Goal: Task Accomplishment & Management: Manage account settings

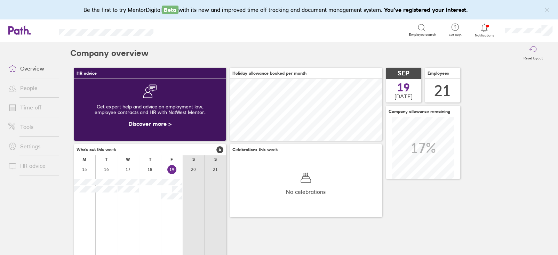
scroll to position [62, 152]
click at [24, 111] on link "Time off" at bounding box center [31, 108] width 56 height 14
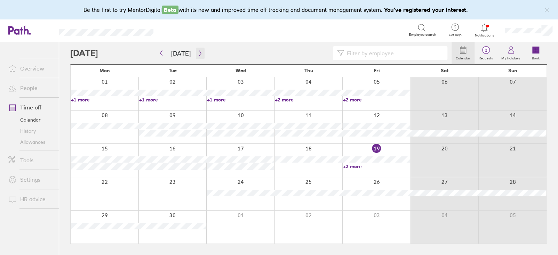
click at [198, 53] on icon "button" at bounding box center [200, 53] width 5 height 6
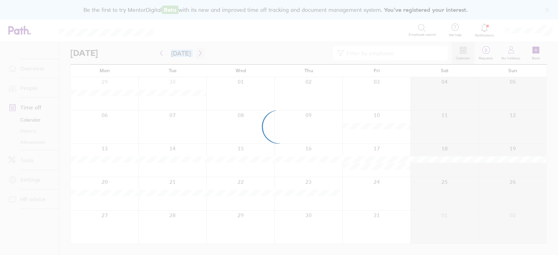
click at [196, 53] on div at bounding box center [279, 127] width 558 height 255
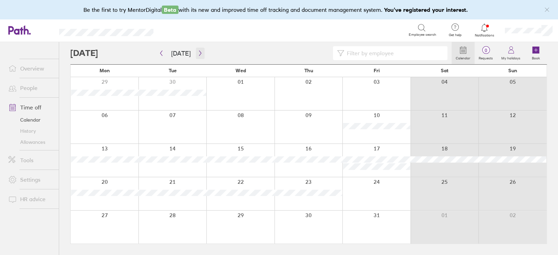
click at [198, 53] on icon "button" at bounding box center [200, 53] width 5 height 6
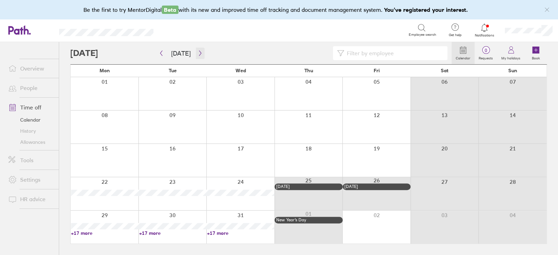
click at [199, 53] on icon "button" at bounding box center [200, 53] width 2 height 5
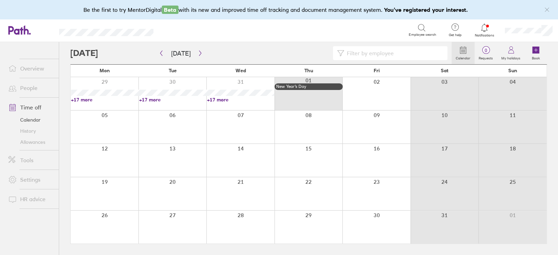
click at [358, 98] on div at bounding box center [376, 93] width 68 height 33
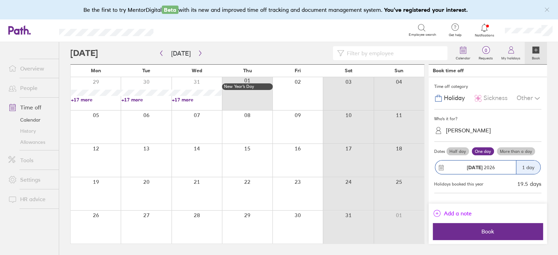
click at [463, 217] on span "Add a note" at bounding box center [458, 213] width 28 height 11
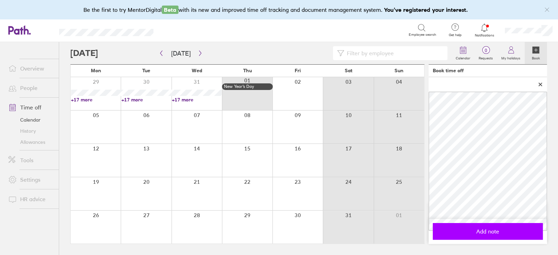
click at [492, 232] on span "Add note" at bounding box center [488, 232] width 100 height 6
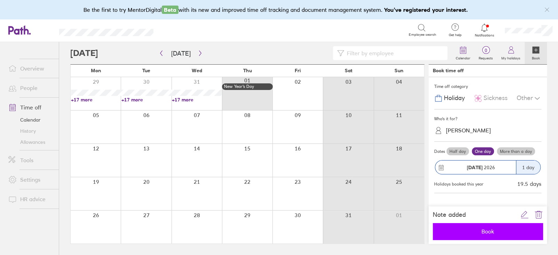
click at [469, 230] on span "Book" at bounding box center [488, 232] width 100 height 6
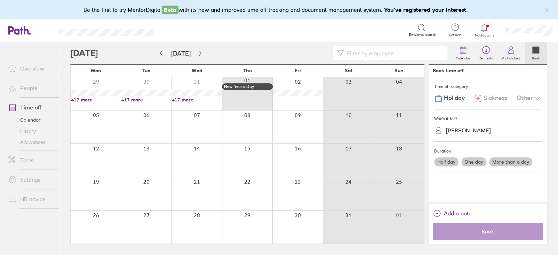
click at [293, 102] on div at bounding box center [297, 93] width 50 height 33
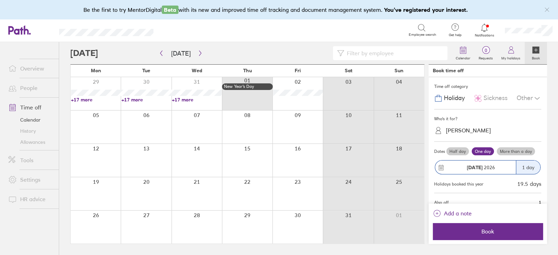
click at [469, 130] on div "Emily Aspital" at bounding box center [468, 130] width 45 height 7
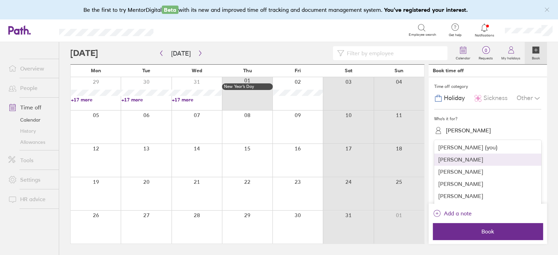
click at [453, 159] on div "Andy Hunt" at bounding box center [487, 160] width 107 height 12
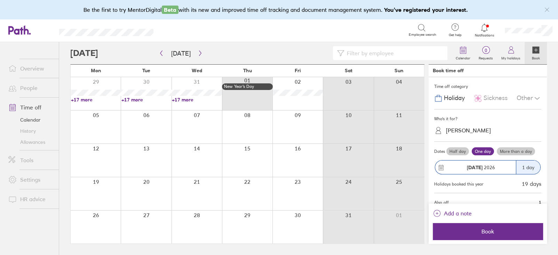
scroll to position [18, 0]
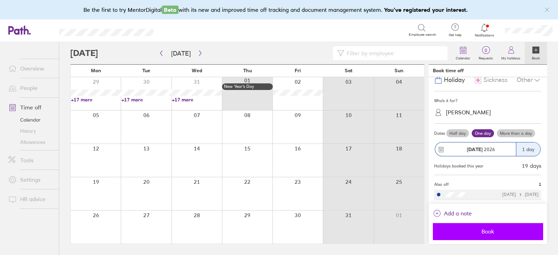
click at [466, 236] on button "Book" at bounding box center [488, 231] width 110 height 17
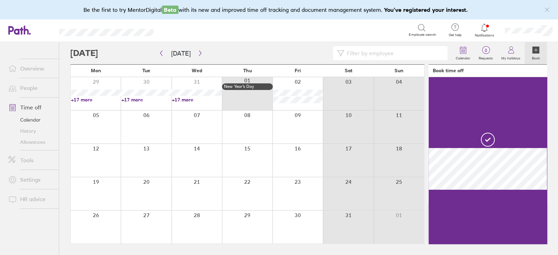
click at [295, 82] on div at bounding box center [297, 93] width 50 height 33
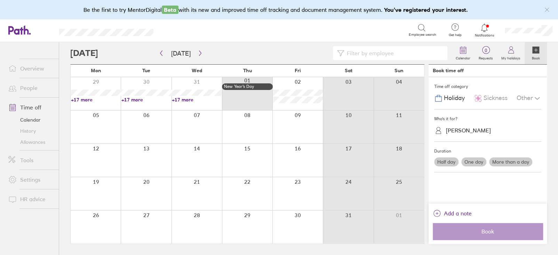
scroll to position [0, 0]
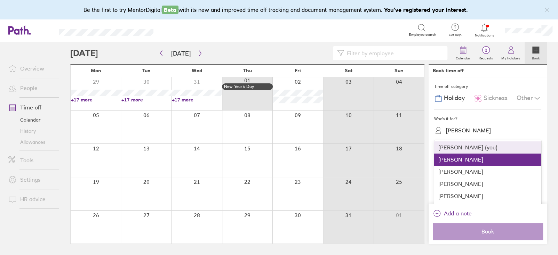
click at [461, 130] on div "Andy Hunt" at bounding box center [468, 130] width 45 height 7
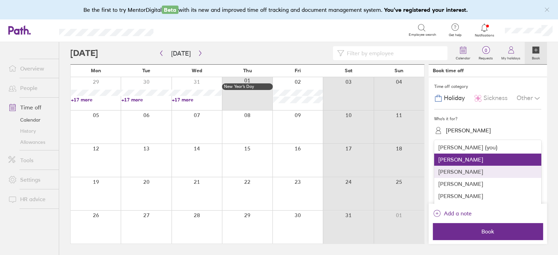
click at [455, 174] on div "Billy Aspital" at bounding box center [487, 172] width 107 height 12
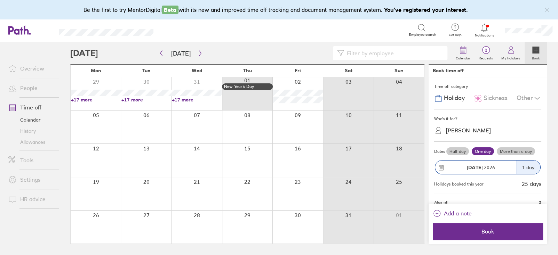
scroll to position [29, 0]
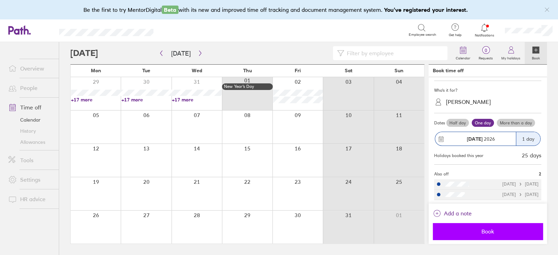
click at [473, 229] on span "Book" at bounding box center [488, 232] width 100 height 6
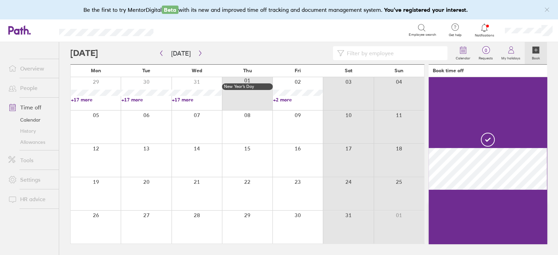
click at [301, 81] on div at bounding box center [297, 93] width 50 height 33
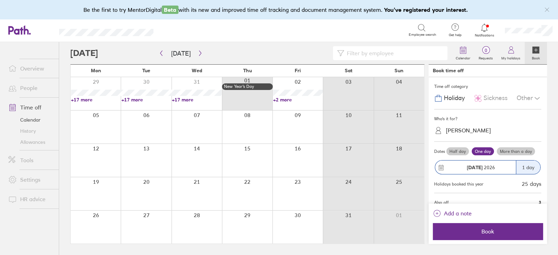
click at [475, 126] on div "Billy Aspital" at bounding box center [492, 130] width 99 height 11
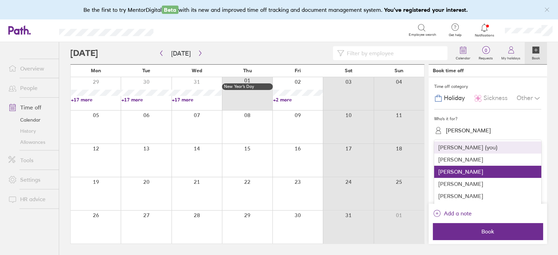
scroll to position [35, 0]
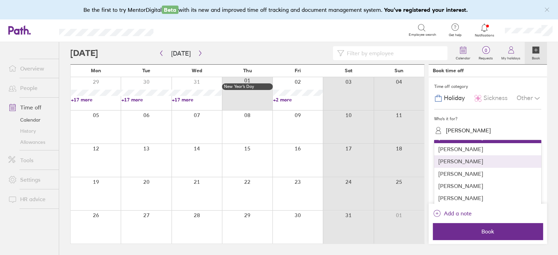
click at [452, 162] on div "Charlie Benson" at bounding box center [487, 162] width 107 height 12
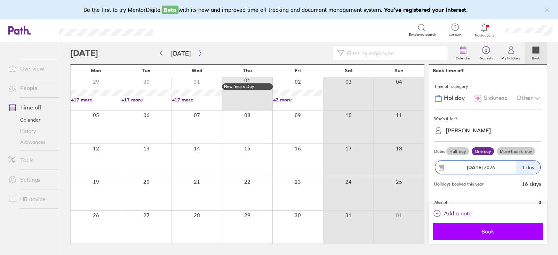
click at [482, 232] on span "Book" at bounding box center [488, 232] width 100 height 6
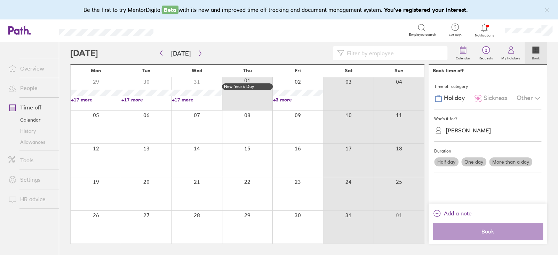
click at [293, 85] on div at bounding box center [297, 93] width 50 height 33
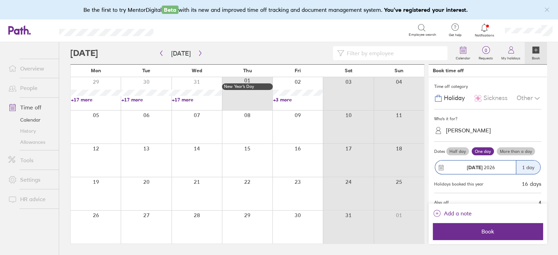
click at [471, 131] on div "Charlie Benson" at bounding box center [468, 130] width 45 height 7
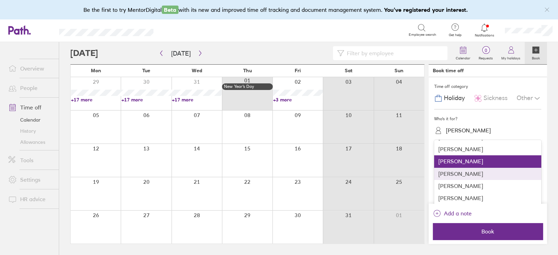
click at [462, 173] on div "Daniel Goble" at bounding box center [487, 174] width 107 height 12
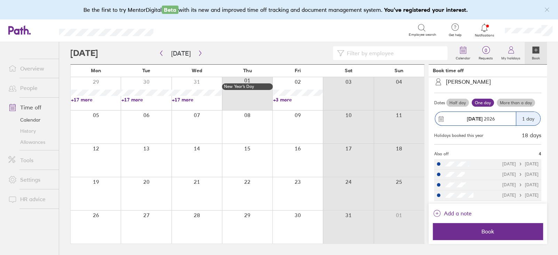
scroll to position [49, 0]
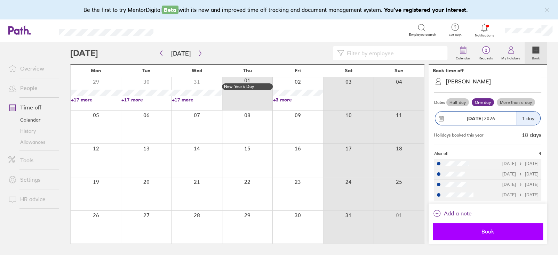
click at [472, 229] on span "Book" at bounding box center [488, 232] width 100 height 6
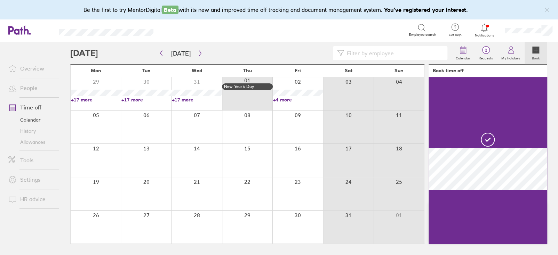
scroll to position [0, 0]
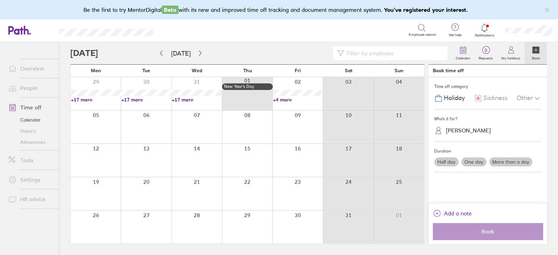
drag, startPoint x: 293, startPoint y: 84, endPoint x: 310, endPoint y: 85, distance: 17.1
click at [293, 84] on div at bounding box center [297, 93] width 50 height 33
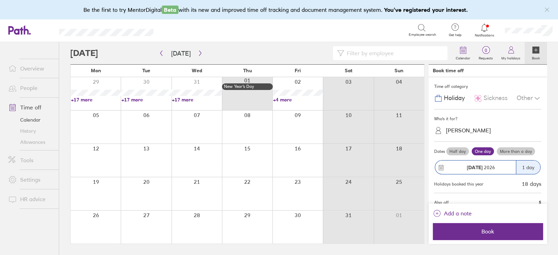
click at [475, 128] on div "Daniel Goble" at bounding box center [468, 130] width 45 height 7
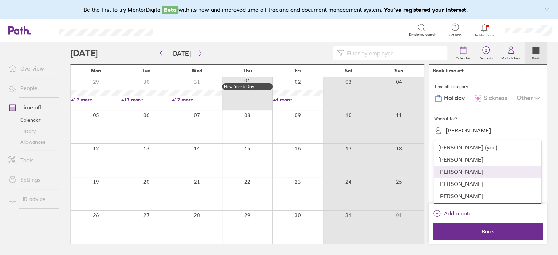
scroll to position [35, 0]
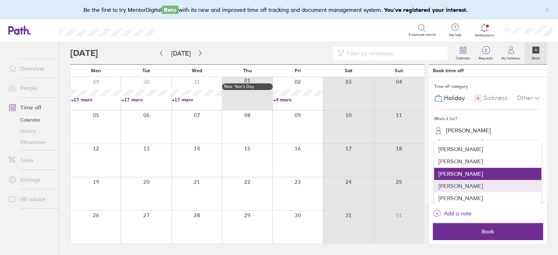
click at [459, 187] on div "Jack Whitfield" at bounding box center [487, 186] width 107 height 12
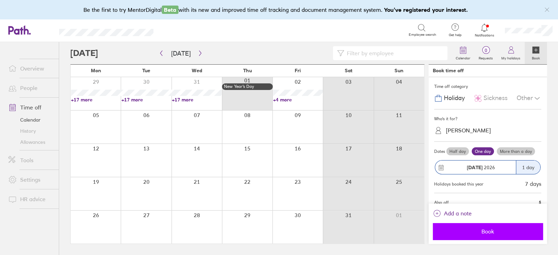
click at [481, 227] on button "Book" at bounding box center [488, 231] width 110 height 17
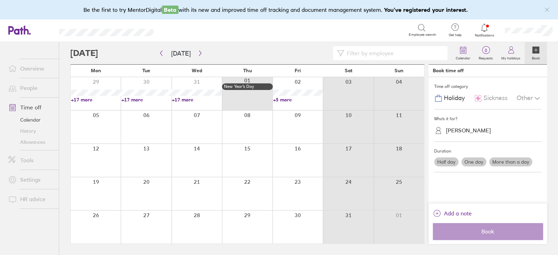
click at [300, 82] on div at bounding box center [297, 93] width 50 height 33
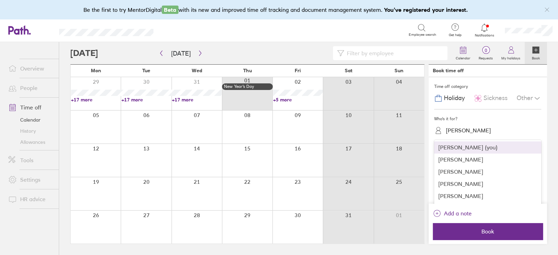
click at [478, 130] on div "Jack Whitfield" at bounding box center [468, 130] width 45 height 7
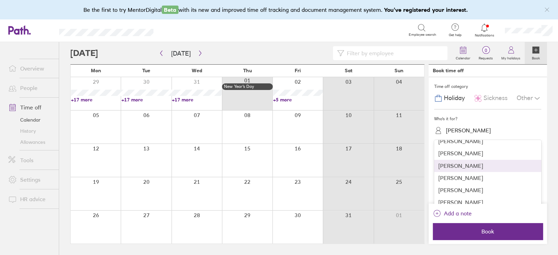
scroll to position [70, 0]
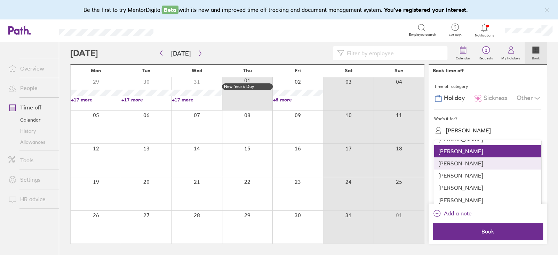
click at [449, 166] on div "Jada Long" at bounding box center [487, 164] width 107 height 12
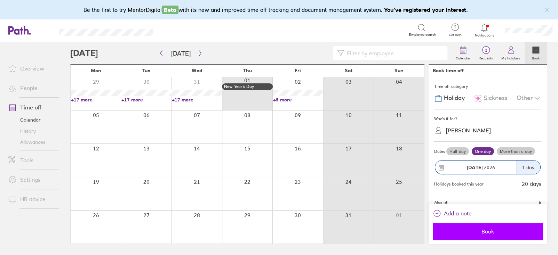
click at [501, 230] on span "Book" at bounding box center [488, 232] width 100 height 6
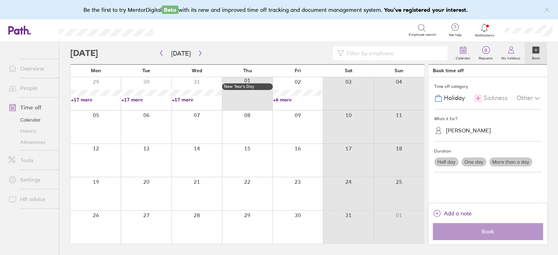
click at [288, 82] on div at bounding box center [297, 93] width 50 height 33
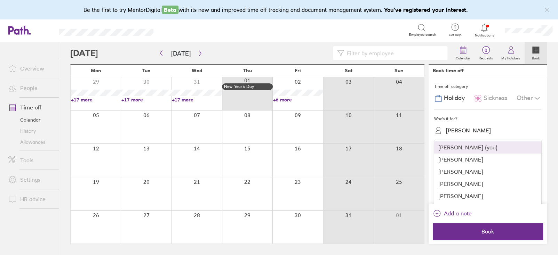
click at [482, 136] on div "Jada Long" at bounding box center [492, 130] width 99 height 11
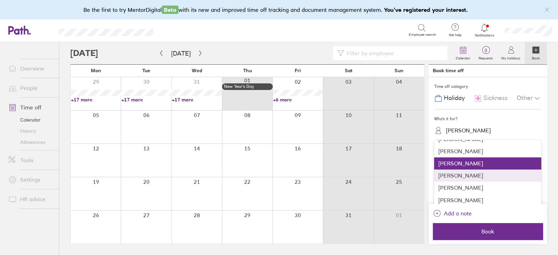
click at [457, 175] on div "James Frost" at bounding box center [487, 176] width 107 height 12
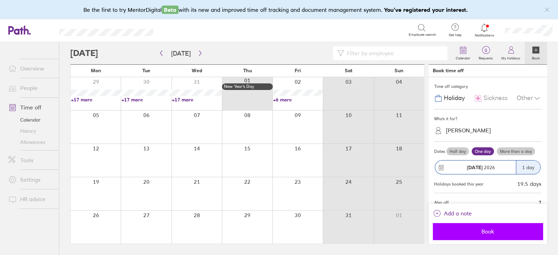
click at [491, 234] on span "Book" at bounding box center [488, 232] width 100 height 6
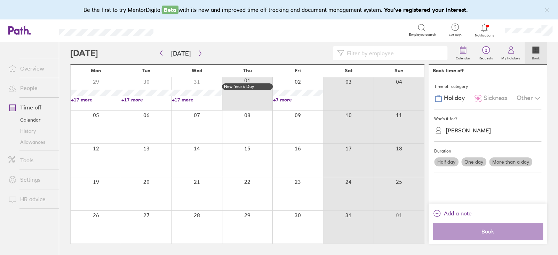
click at [289, 81] on div at bounding box center [297, 93] width 50 height 33
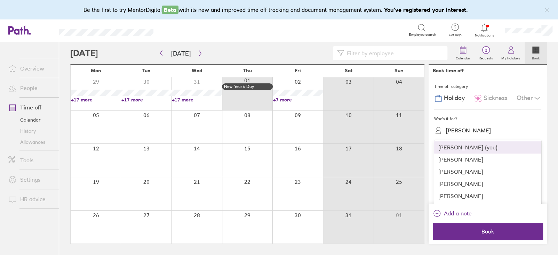
click at [460, 132] on div "James Frost" at bounding box center [468, 130] width 45 height 7
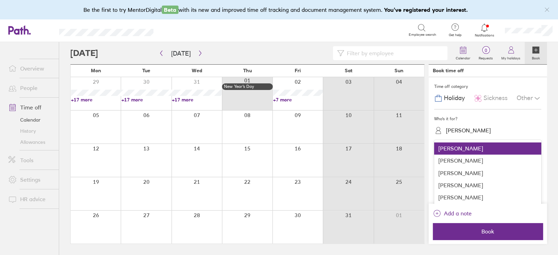
scroll to position [104, 0]
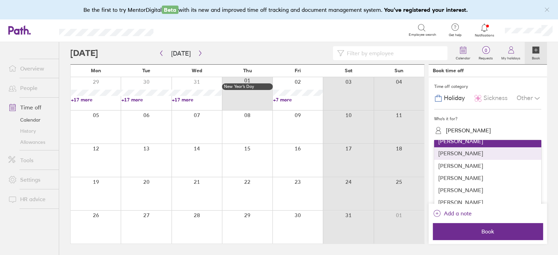
click at [468, 156] on div "Jamie Morey" at bounding box center [487, 154] width 107 height 12
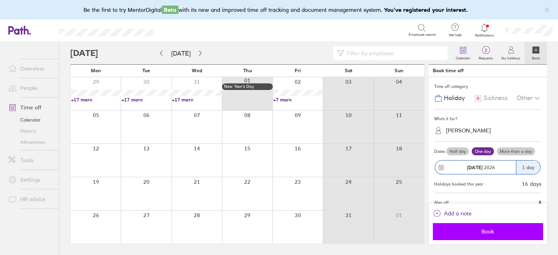
click at [508, 232] on span "Book" at bounding box center [488, 232] width 100 height 6
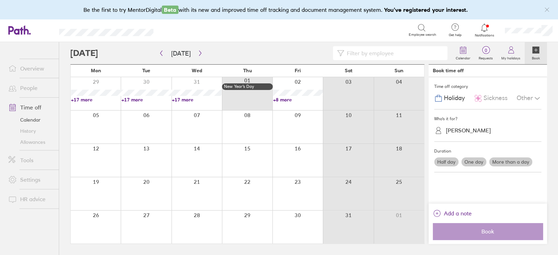
click at [283, 84] on div at bounding box center [297, 93] width 50 height 33
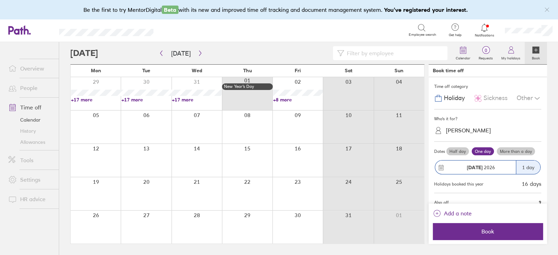
click at [466, 130] on div "Jamie Morey" at bounding box center [468, 130] width 45 height 7
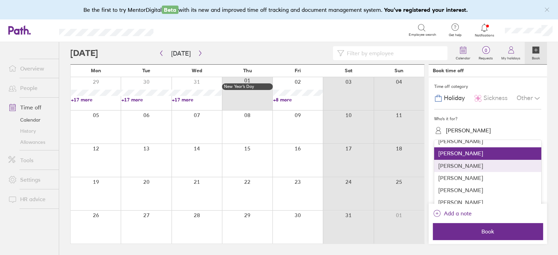
click at [453, 166] on div "Luke Shepherd" at bounding box center [487, 166] width 107 height 12
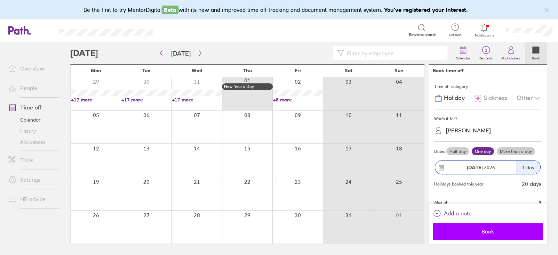
click at [497, 233] on span "Book" at bounding box center [488, 232] width 100 height 6
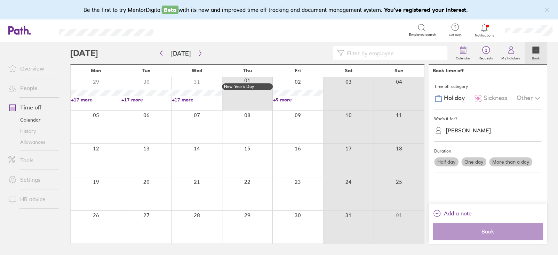
click at [292, 82] on div at bounding box center [297, 93] width 50 height 33
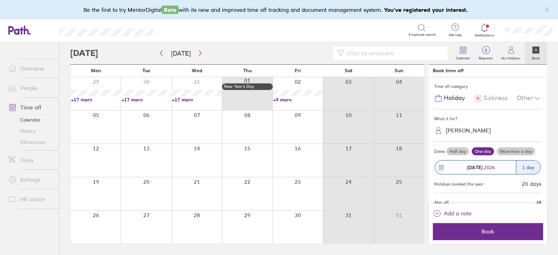
click at [487, 134] on div "Luke Shepherd" at bounding box center [492, 130] width 99 height 11
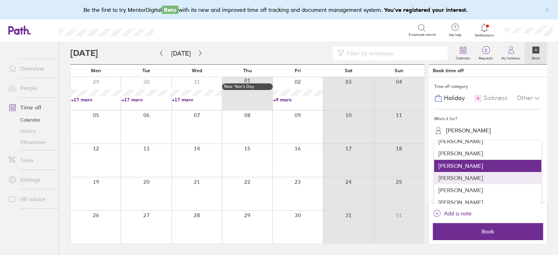
click at [453, 177] on div "Max Brewster" at bounding box center [487, 178] width 107 height 12
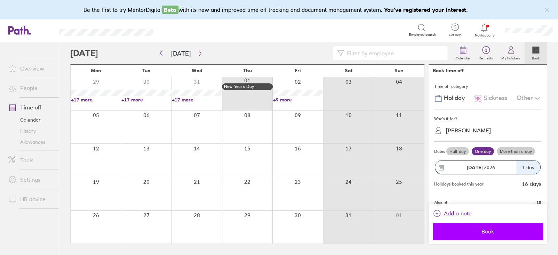
click at [483, 234] on span "Book" at bounding box center [488, 232] width 100 height 6
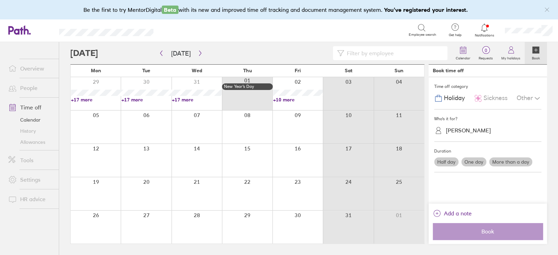
click at [281, 84] on div at bounding box center [297, 93] width 50 height 33
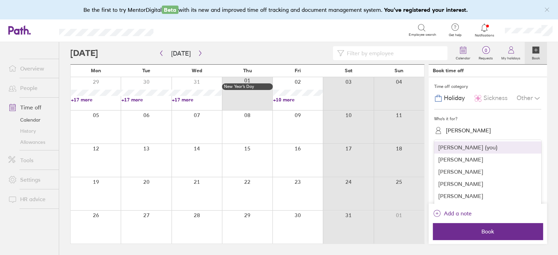
click at [454, 130] on div "Max Brewster" at bounding box center [468, 130] width 45 height 7
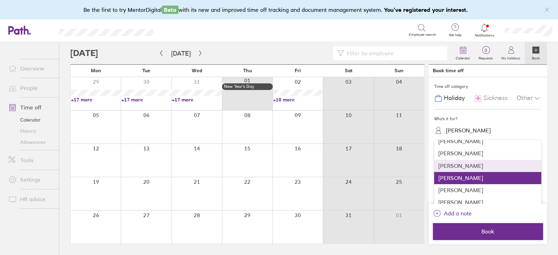
scroll to position [139, 0]
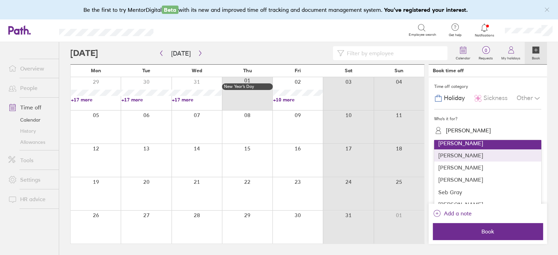
click at [466, 156] on div "Nathan Barnard" at bounding box center [487, 156] width 107 height 12
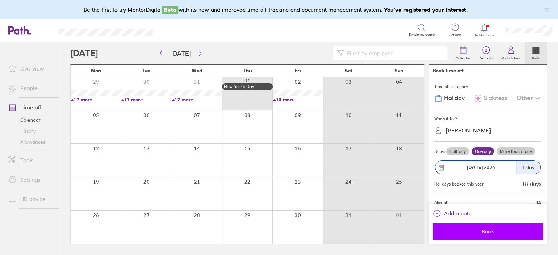
click at [476, 232] on span "Book" at bounding box center [488, 232] width 100 height 6
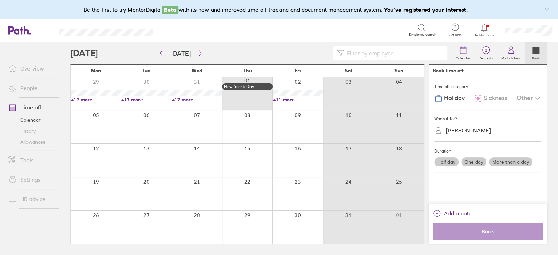
click at [283, 83] on div at bounding box center [297, 93] width 50 height 33
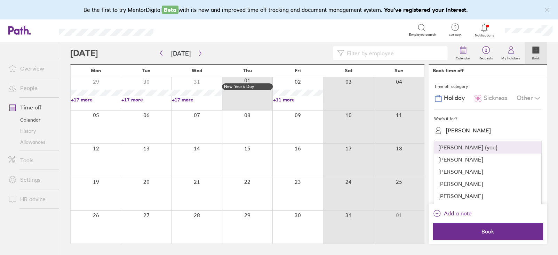
click at [472, 134] on div "Nathan Barnard" at bounding box center [468, 130] width 45 height 7
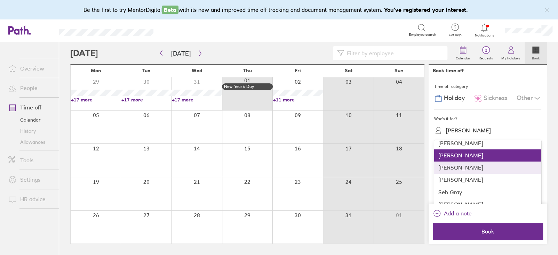
click at [472, 173] on div "Russel Williams" at bounding box center [487, 168] width 107 height 12
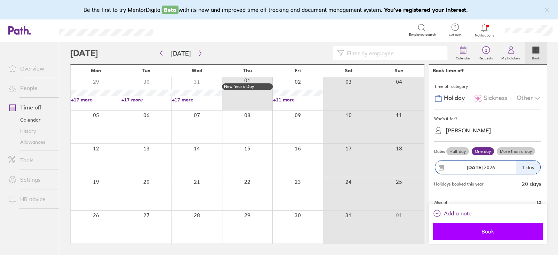
click at [489, 233] on span "Book" at bounding box center [488, 232] width 100 height 6
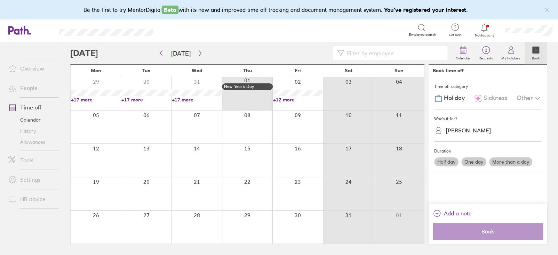
drag, startPoint x: 285, startPoint y: 80, endPoint x: 323, endPoint y: 89, distance: 39.8
click at [285, 80] on div at bounding box center [297, 93] width 50 height 33
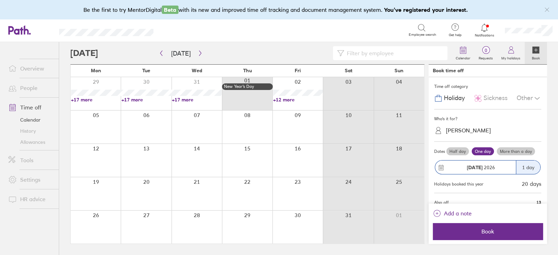
scroll to position [35, 0]
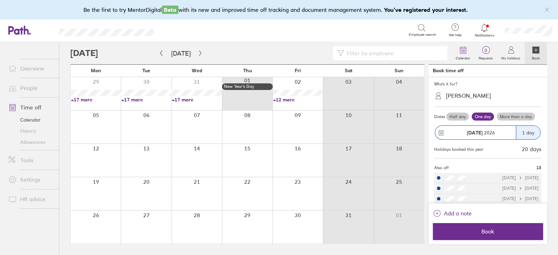
click at [465, 94] on div "Russel Williams" at bounding box center [468, 96] width 45 height 7
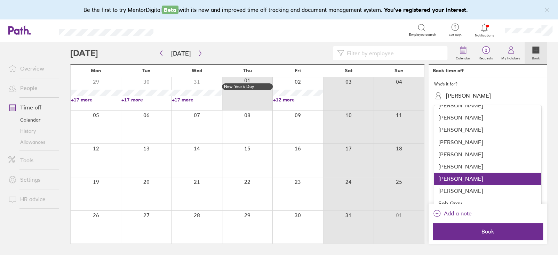
scroll to position [104, 0]
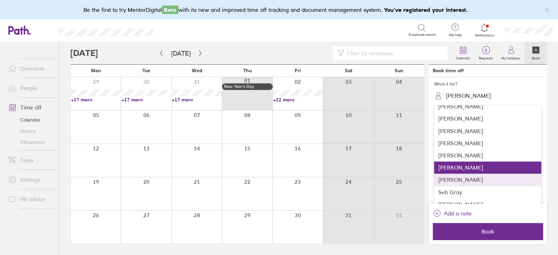
click at [452, 182] on div "Sarah Aspital" at bounding box center [487, 180] width 107 height 12
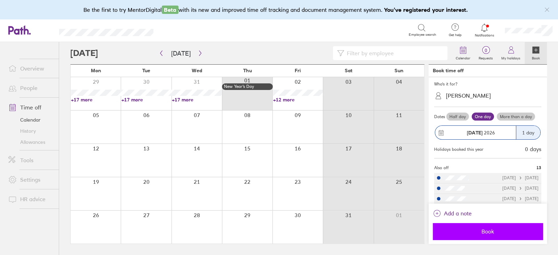
click at [476, 230] on span "Book" at bounding box center [488, 232] width 100 height 6
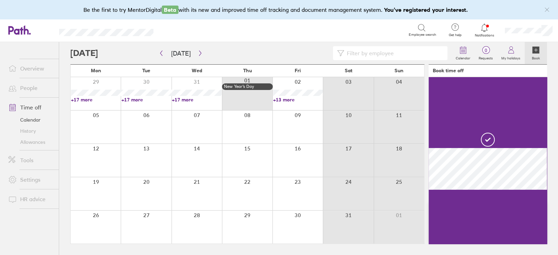
scroll to position [0, 0]
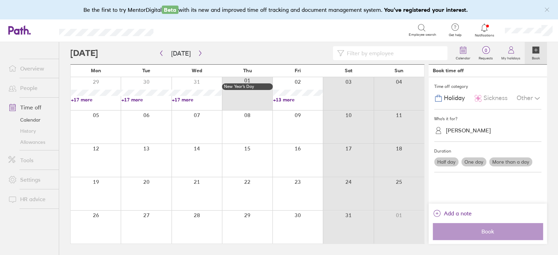
click at [288, 84] on div at bounding box center [297, 93] width 50 height 33
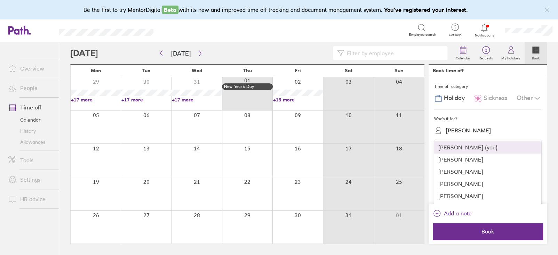
click at [474, 130] on div "Sarah Aspital" at bounding box center [468, 130] width 45 height 7
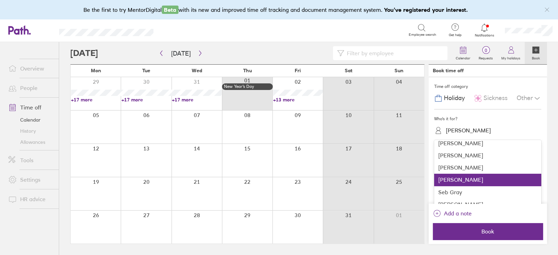
scroll to position [156, 0]
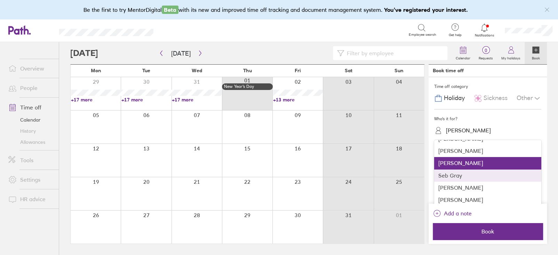
click at [456, 174] on div "Seb Gray" at bounding box center [487, 176] width 107 height 12
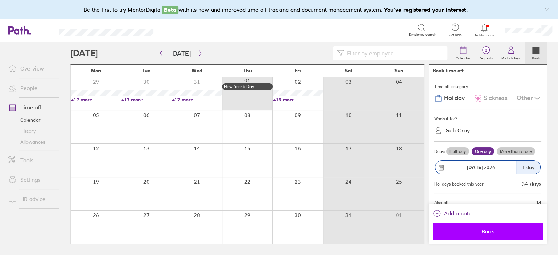
click at [488, 234] on span "Book" at bounding box center [488, 232] width 100 height 6
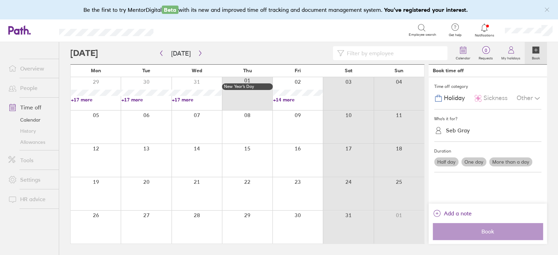
click at [280, 84] on div at bounding box center [297, 93] width 50 height 33
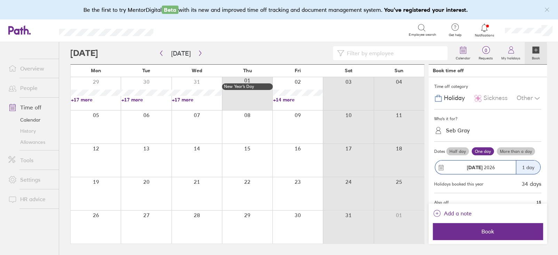
click at [461, 138] on div "Who's it for? Seb Gray" at bounding box center [487, 126] width 107 height 32
click at [458, 131] on div "Seb Gray" at bounding box center [458, 130] width 24 height 7
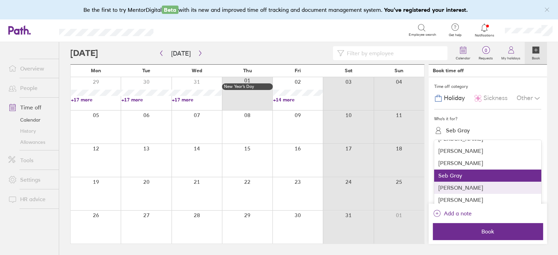
click at [477, 187] on div "Simon Aspital" at bounding box center [487, 188] width 107 height 12
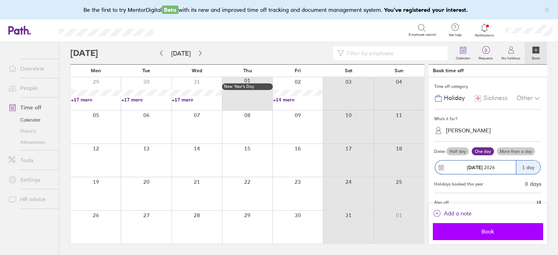
click at [490, 231] on span "Book" at bounding box center [488, 232] width 100 height 6
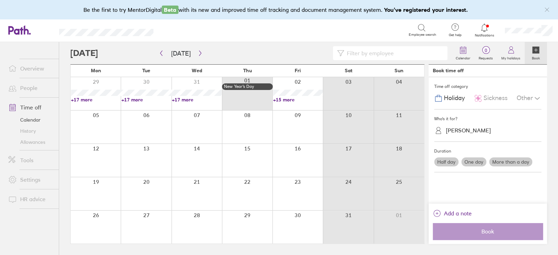
click at [283, 82] on div at bounding box center [297, 93] width 50 height 33
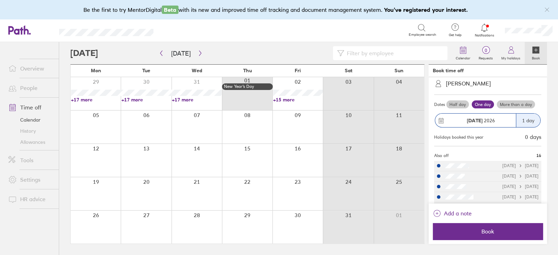
scroll to position [35, 0]
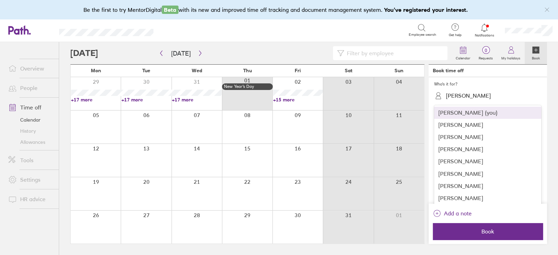
click at [478, 91] on div "Simon Aspital" at bounding box center [492, 95] width 99 height 11
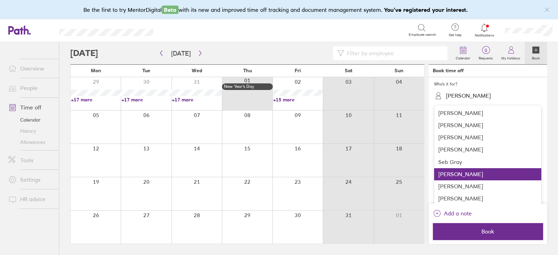
scroll to position [139, 0]
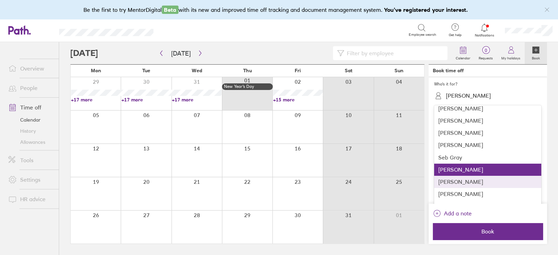
click at [455, 179] on div "Stephen Robinson" at bounding box center [487, 182] width 107 height 12
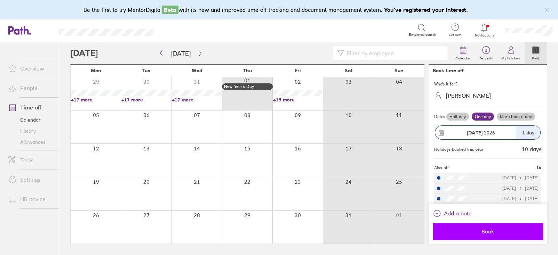
click at [478, 228] on button "Book" at bounding box center [488, 231] width 110 height 17
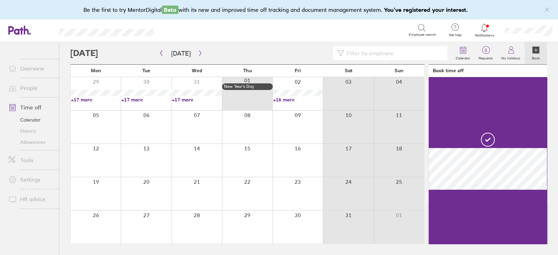
scroll to position [0, 0]
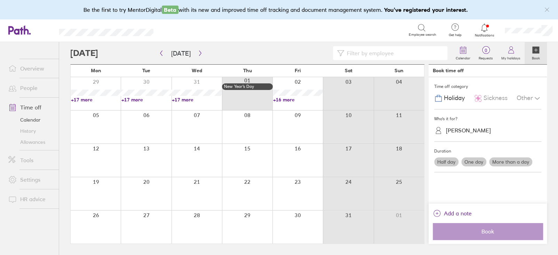
click at [299, 85] on div at bounding box center [297, 93] width 50 height 33
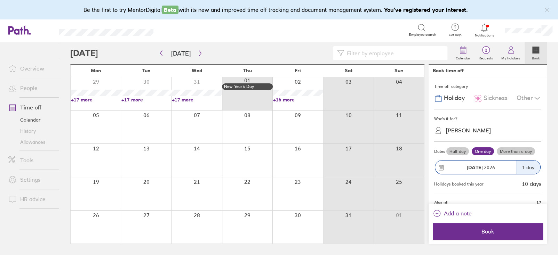
scroll to position [35, 0]
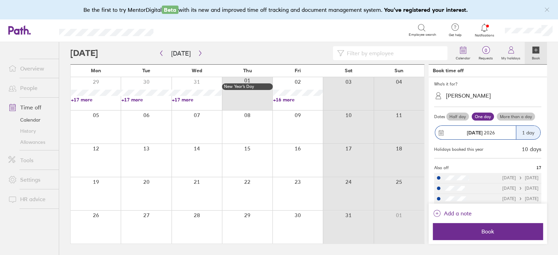
click at [462, 94] on div "Stephen Robinson" at bounding box center [468, 96] width 45 height 7
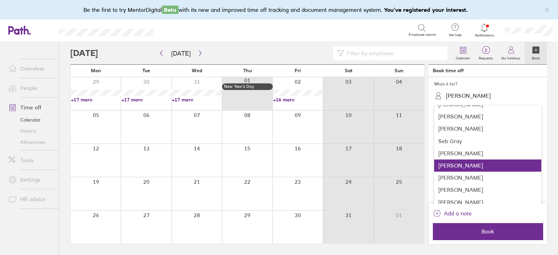
scroll to position [156, 0]
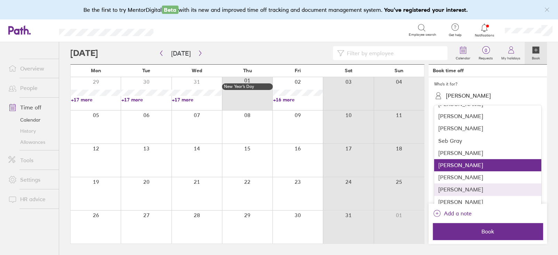
click at [444, 191] on div "Tom Aspital" at bounding box center [487, 190] width 107 height 12
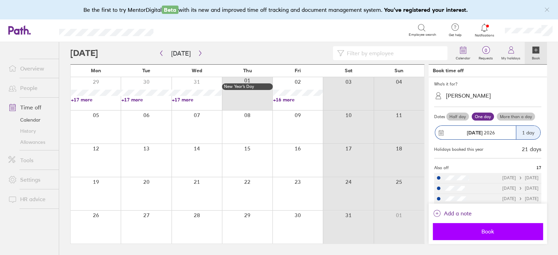
click at [496, 235] on button "Book" at bounding box center [488, 231] width 110 height 17
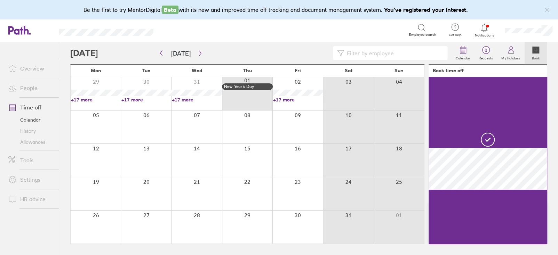
scroll to position [0, 0]
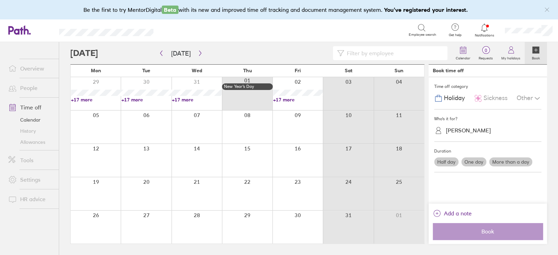
drag, startPoint x: 284, startPoint y: 86, endPoint x: 515, endPoint y: 147, distance: 238.9
click at [284, 86] on div at bounding box center [297, 93] width 50 height 33
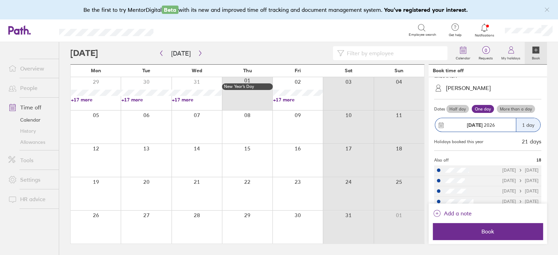
scroll to position [35, 0]
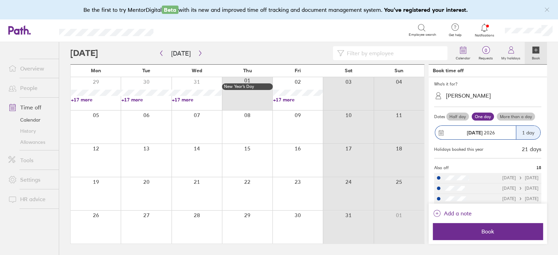
click at [456, 96] on div "Tom Aspital" at bounding box center [468, 96] width 45 height 7
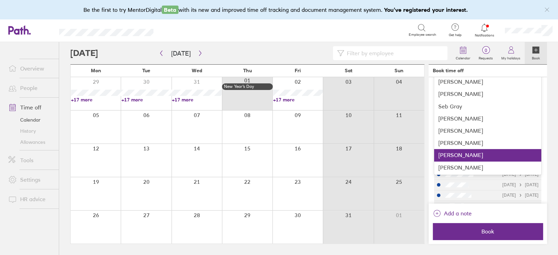
scroll to position [156, 0]
drag, startPoint x: 270, startPoint y: 56, endPoint x: 254, endPoint y: 57, distance: 16.0
click at [270, 56] on div at bounding box center [260, 53] width 381 height 14
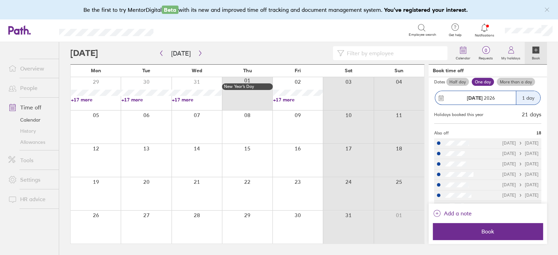
click at [33, 143] on link "Allowances" at bounding box center [31, 142] width 56 height 11
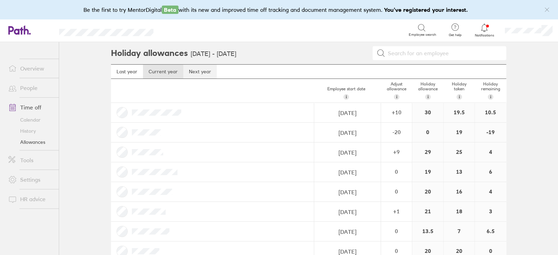
click at [196, 70] on link "Next year" at bounding box center [199, 72] width 33 height 14
click at [161, 69] on link "Current year" at bounding box center [163, 72] width 40 height 14
click at [196, 69] on link "Next year" at bounding box center [199, 72] width 33 height 14
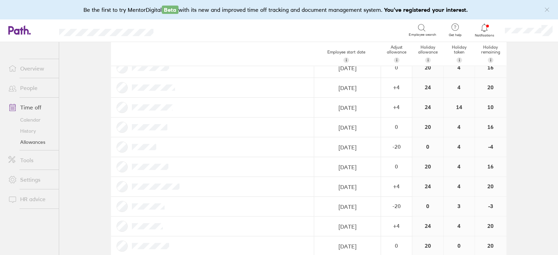
scroll to position [274, 0]
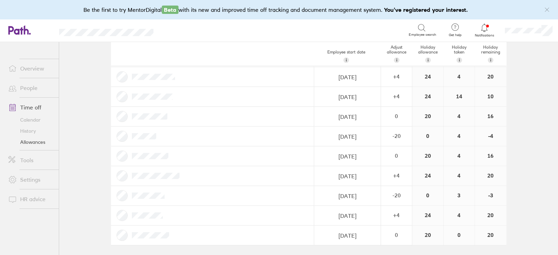
click at [27, 105] on link "Time off" at bounding box center [31, 108] width 56 height 14
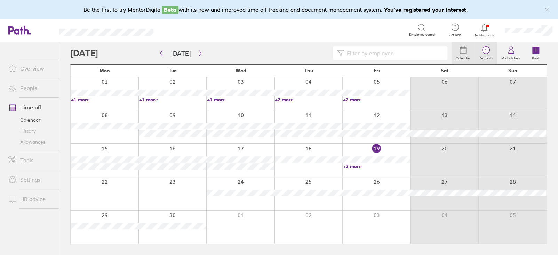
click at [488, 46] on icon at bounding box center [486, 50] width 8 height 8
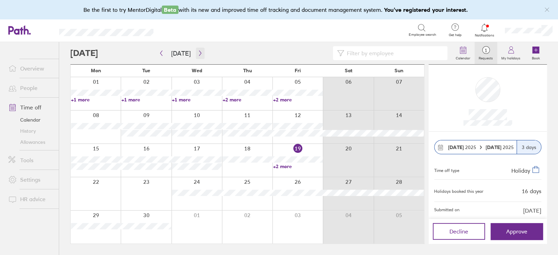
click at [198, 55] on icon "button" at bounding box center [200, 53] width 5 height 6
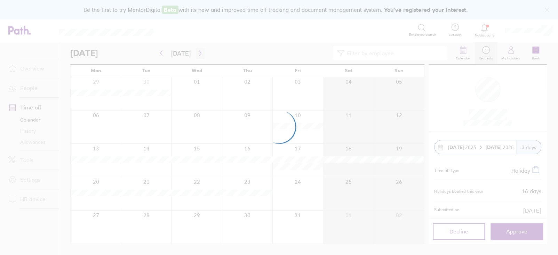
click at [198, 55] on div at bounding box center [279, 127] width 558 height 255
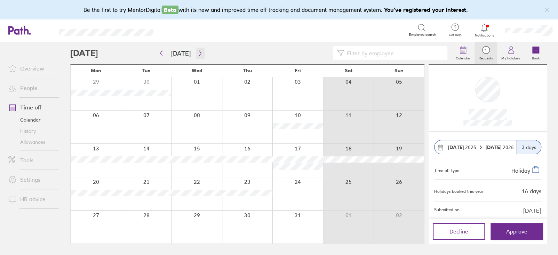
click at [198, 55] on icon "button" at bounding box center [200, 53] width 5 height 6
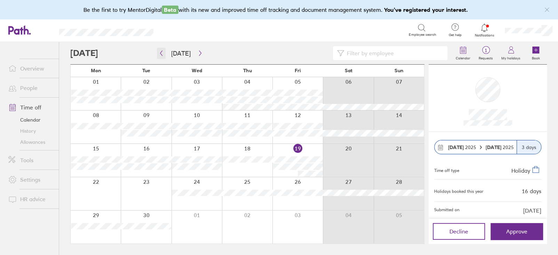
click at [163, 52] on icon "button" at bounding box center [161, 53] width 5 height 6
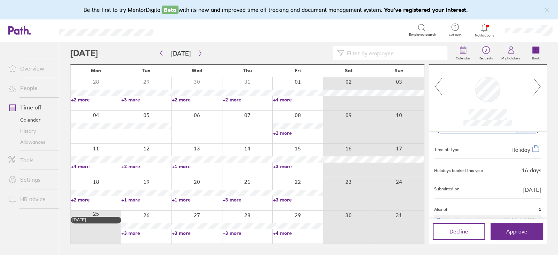
scroll to position [32, 0]
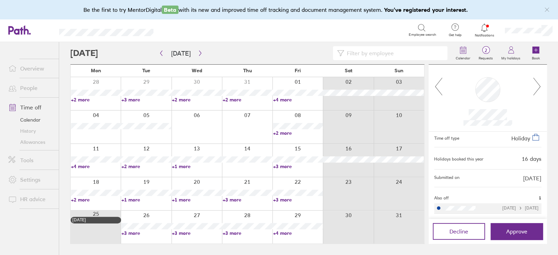
click at [540, 85] on icon at bounding box center [537, 86] width 9 height 19
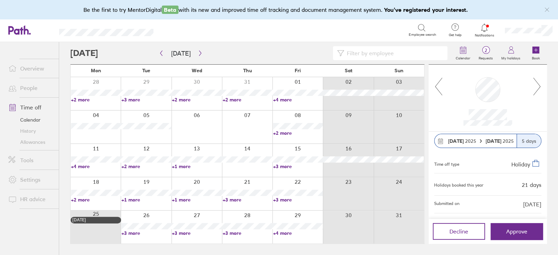
scroll to position [6, 0]
click at [442, 95] on icon at bounding box center [438, 86] width 9 height 19
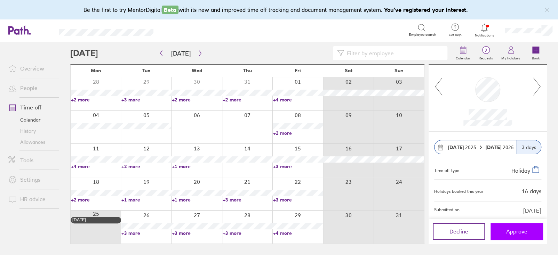
click at [517, 234] on span "Approve" at bounding box center [516, 232] width 21 height 6
click at [193, 54] on button "[DATE]" at bounding box center [181, 53] width 31 height 11
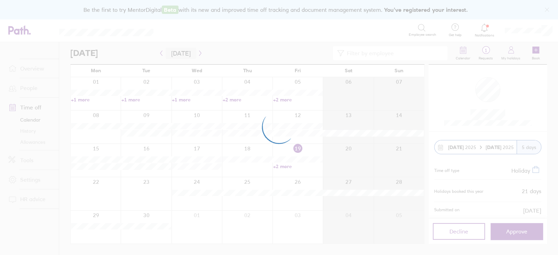
click at [202, 54] on div at bounding box center [279, 127] width 558 height 255
click at [196, 54] on div at bounding box center [279, 127] width 558 height 255
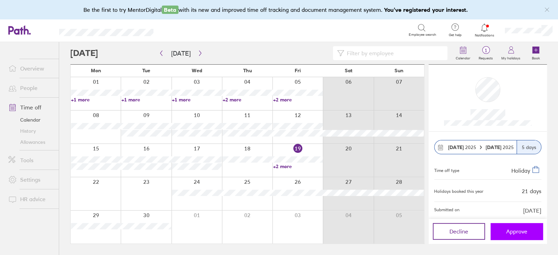
click at [515, 235] on span "Approve" at bounding box center [516, 232] width 21 height 6
